Goal: Book appointment/travel/reservation

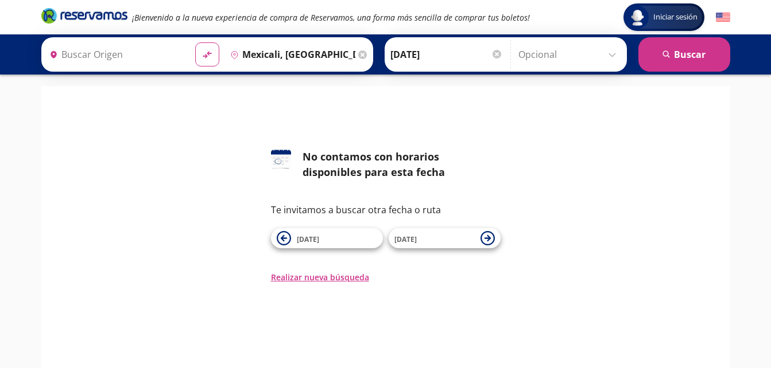
click at [111, 55] on input "Origen" at bounding box center [115, 54] width 141 height 29
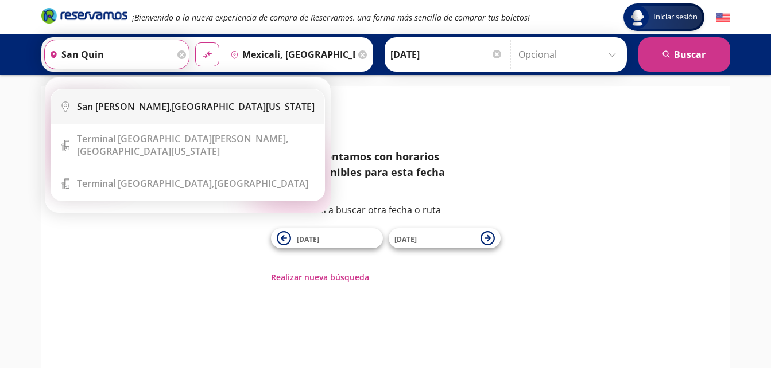
click at [176, 112] on div "San [PERSON_NAME], [GEOGRAPHIC_DATA][US_STATE]" at bounding box center [196, 106] width 238 height 13
type input "San [PERSON_NAME], [GEOGRAPHIC_DATA][US_STATE]"
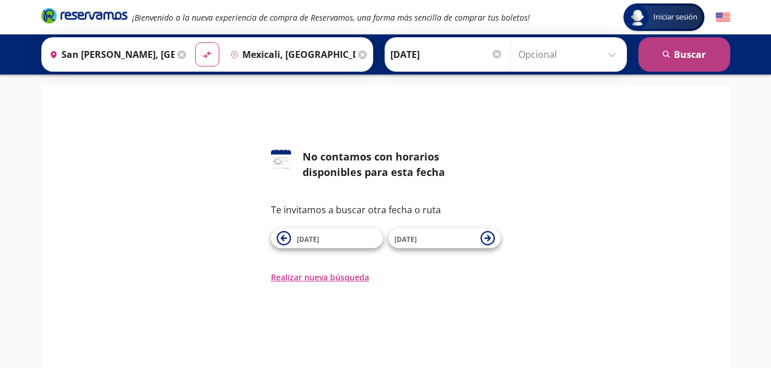
click at [706, 61] on button "search [GEOGRAPHIC_DATA]" at bounding box center [684, 54] width 92 height 34
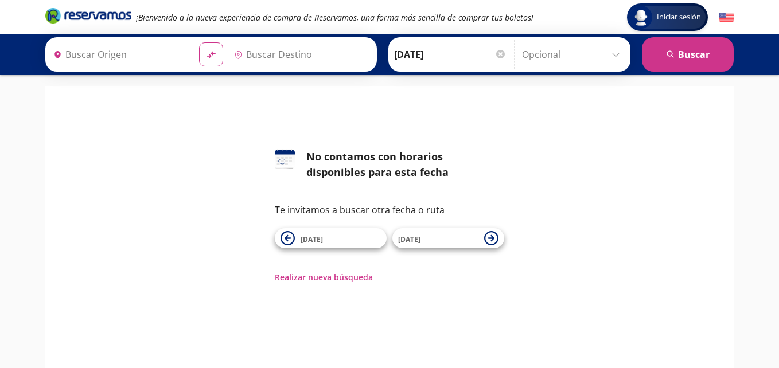
type input "Mexicali, [GEOGRAPHIC_DATA][US_STATE]"
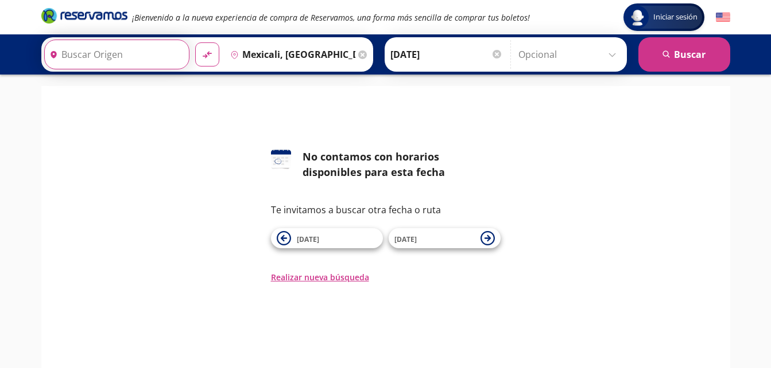
click at [103, 41] on input "Origen" at bounding box center [115, 54] width 141 height 29
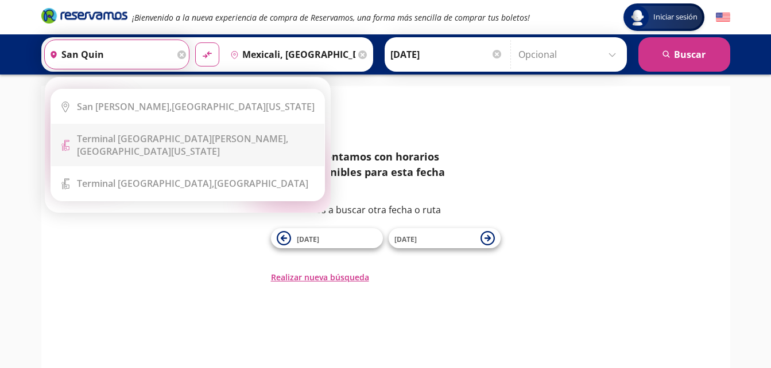
click at [160, 150] on li "Terminal Icon" at bounding box center [187, 145] width 273 height 42
type input "Terminal San [PERSON_NAME][GEOGRAPHIC_DATA], [GEOGRAPHIC_DATA][US_STATE]"
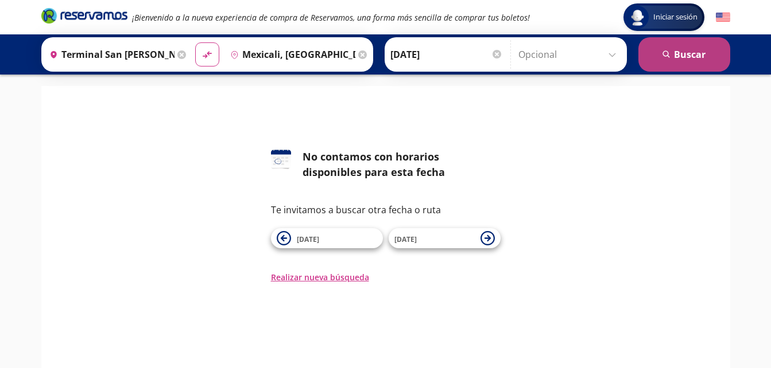
click at [664, 43] on button "search [GEOGRAPHIC_DATA]" at bounding box center [684, 54] width 92 height 34
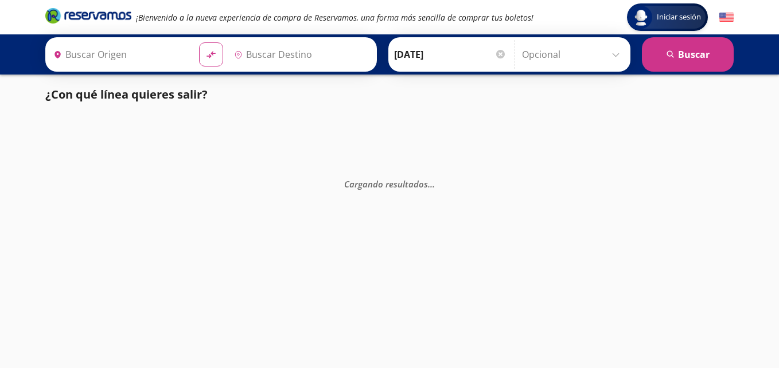
type input "Mexicali, [GEOGRAPHIC_DATA][US_STATE]"
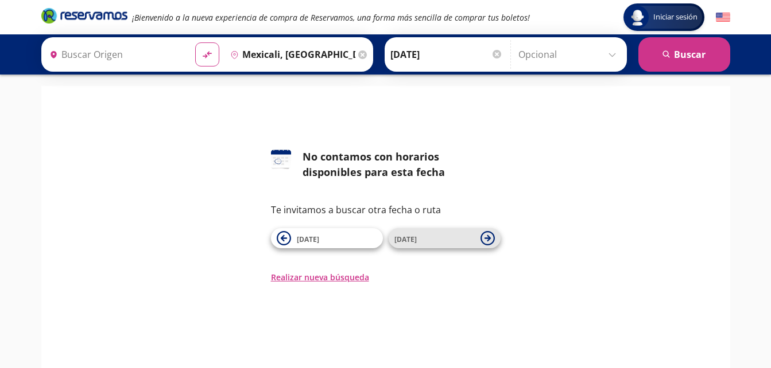
click at [492, 232] on icon at bounding box center [487, 238] width 14 height 14
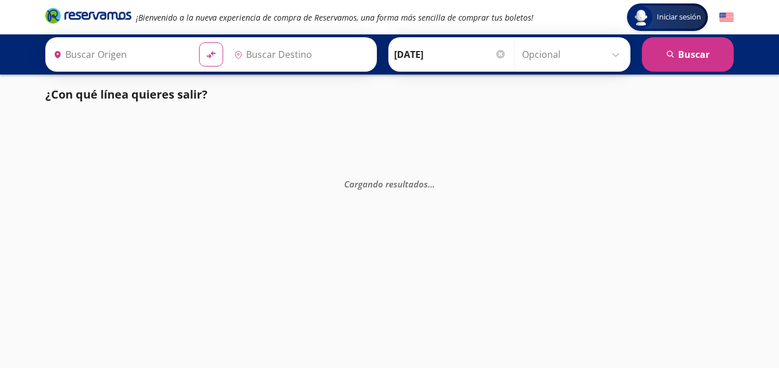
type input "Mexicali, [GEOGRAPHIC_DATA][US_STATE]"
click at [112, 62] on input "Origen" at bounding box center [119, 54] width 141 height 29
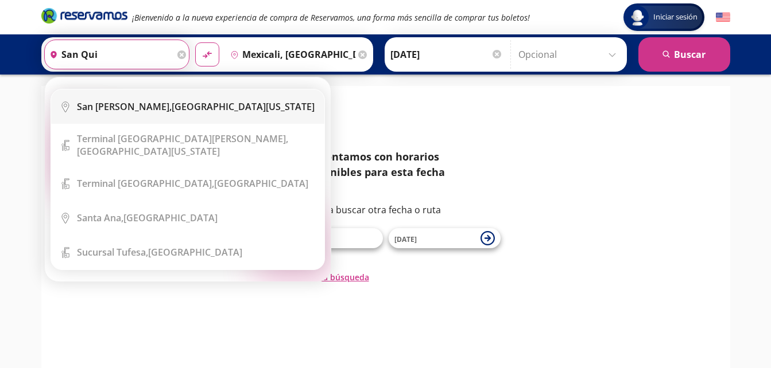
click at [156, 101] on div "San [PERSON_NAME], [GEOGRAPHIC_DATA][US_STATE]" at bounding box center [196, 106] width 238 height 13
type input "San [PERSON_NAME], [GEOGRAPHIC_DATA][US_STATE]"
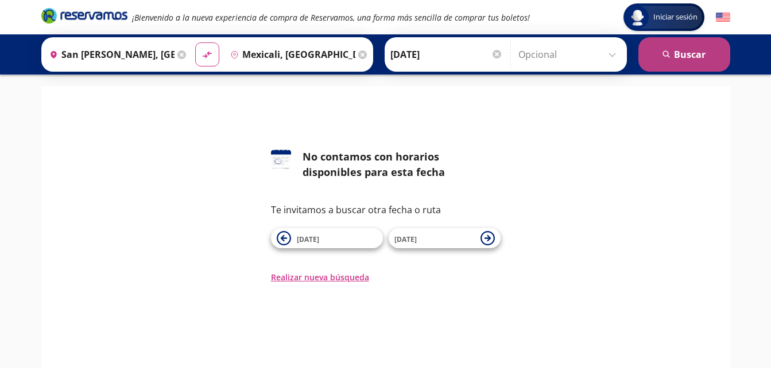
click at [684, 51] on button "search [GEOGRAPHIC_DATA]" at bounding box center [684, 54] width 92 height 34
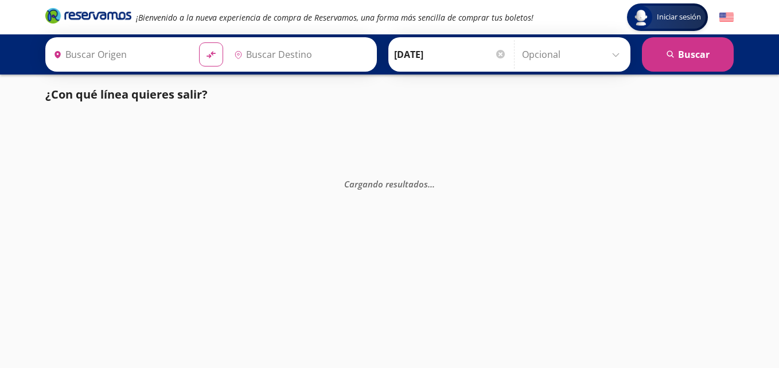
type input "Mexicali, [GEOGRAPHIC_DATA][US_STATE]"
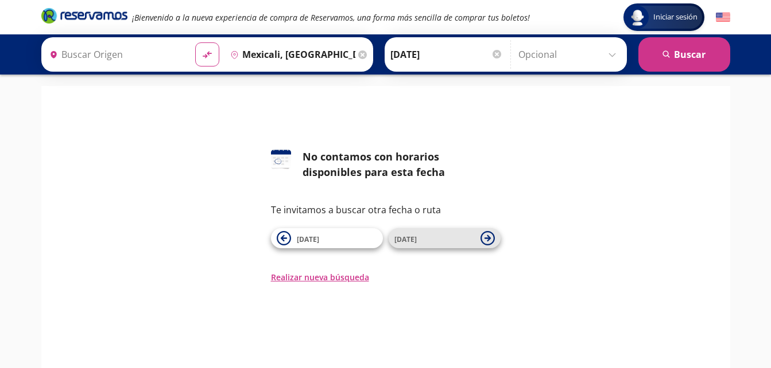
click at [482, 238] on icon at bounding box center [487, 238] width 14 height 14
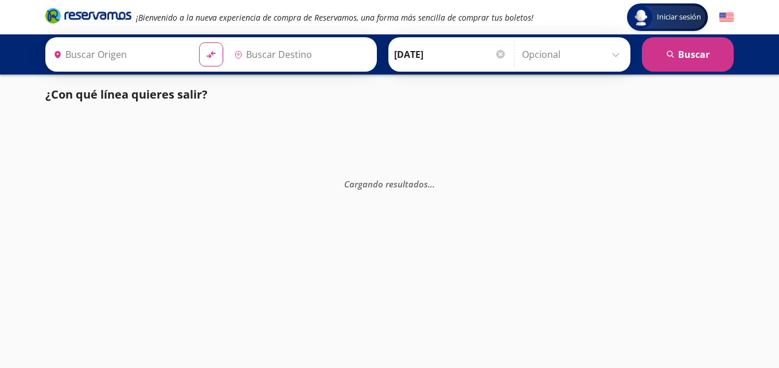
type input "Mexicali, [GEOGRAPHIC_DATA][US_STATE]"
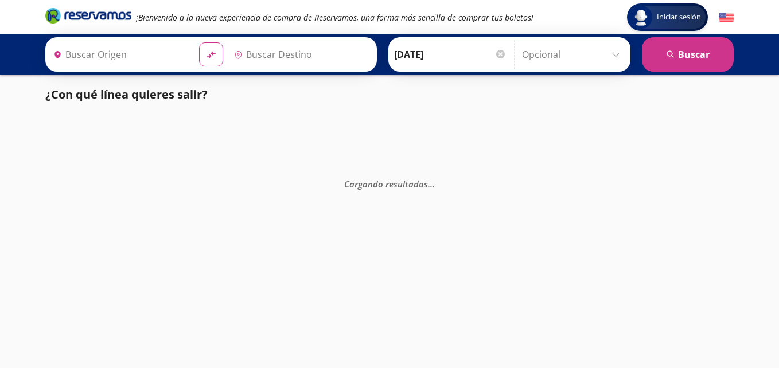
type input "Mexicali, [GEOGRAPHIC_DATA][US_STATE]"
